Goal: Navigation & Orientation: Find specific page/section

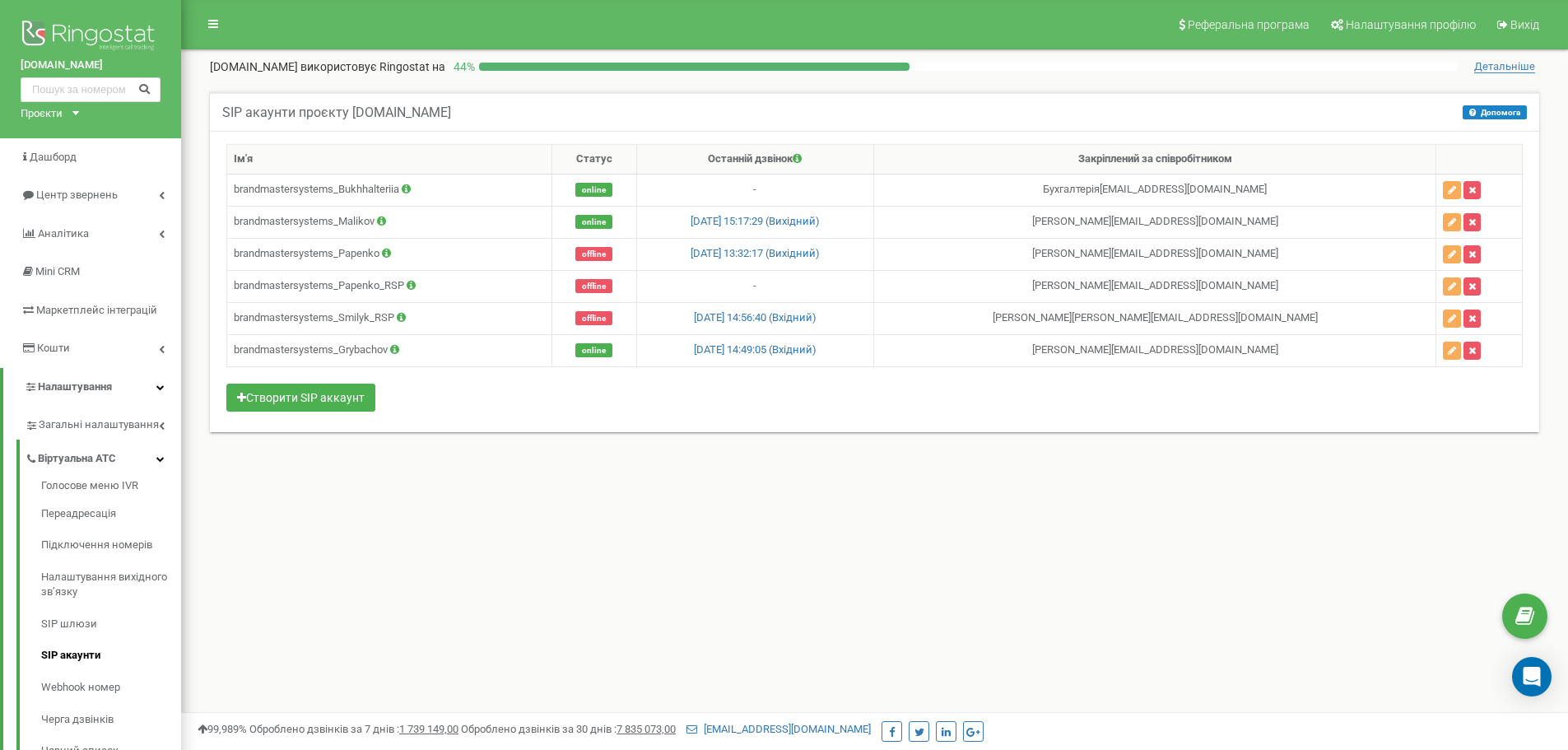
click at [290, 540] on div "Реферальна програма Налаштування профілю Вихід [DOMAIN_NAME] використовує Ringo…" at bounding box center [875, 494] width 1387 height 988
